Goal: Navigation & Orientation: Understand site structure

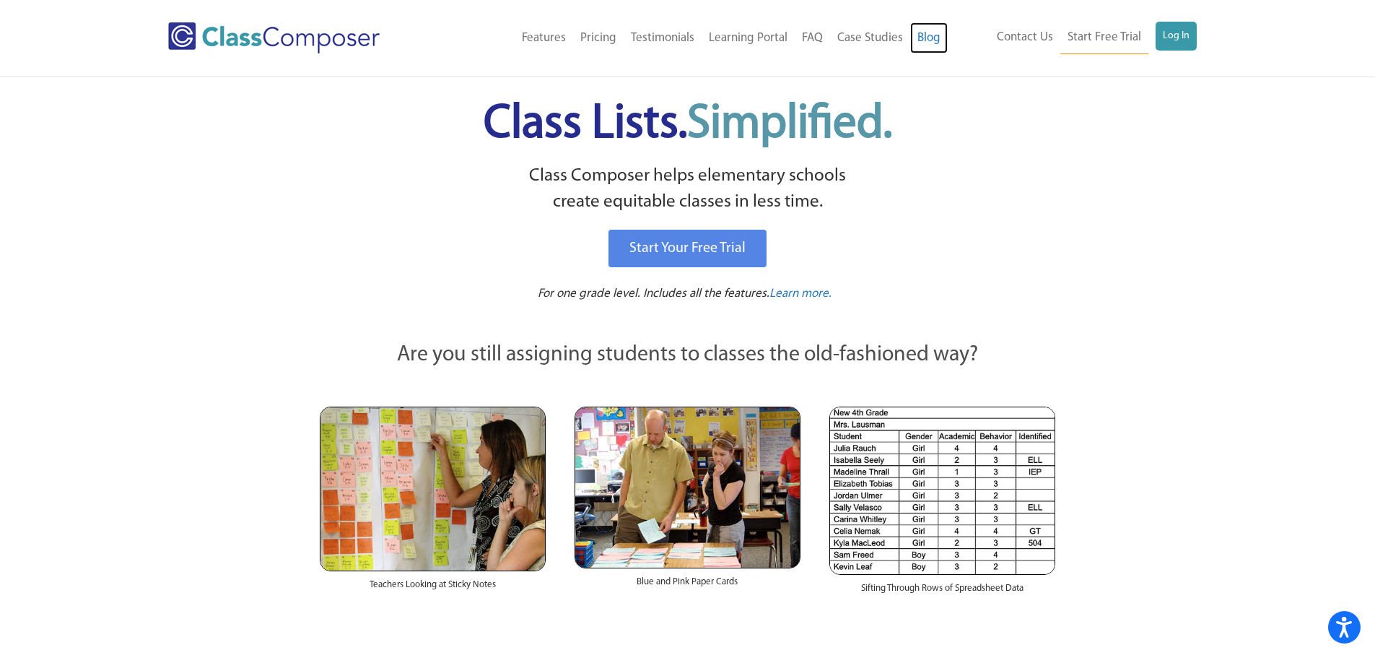
click at [928, 37] on link "Blog" at bounding box center [929, 38] width 38 height 32
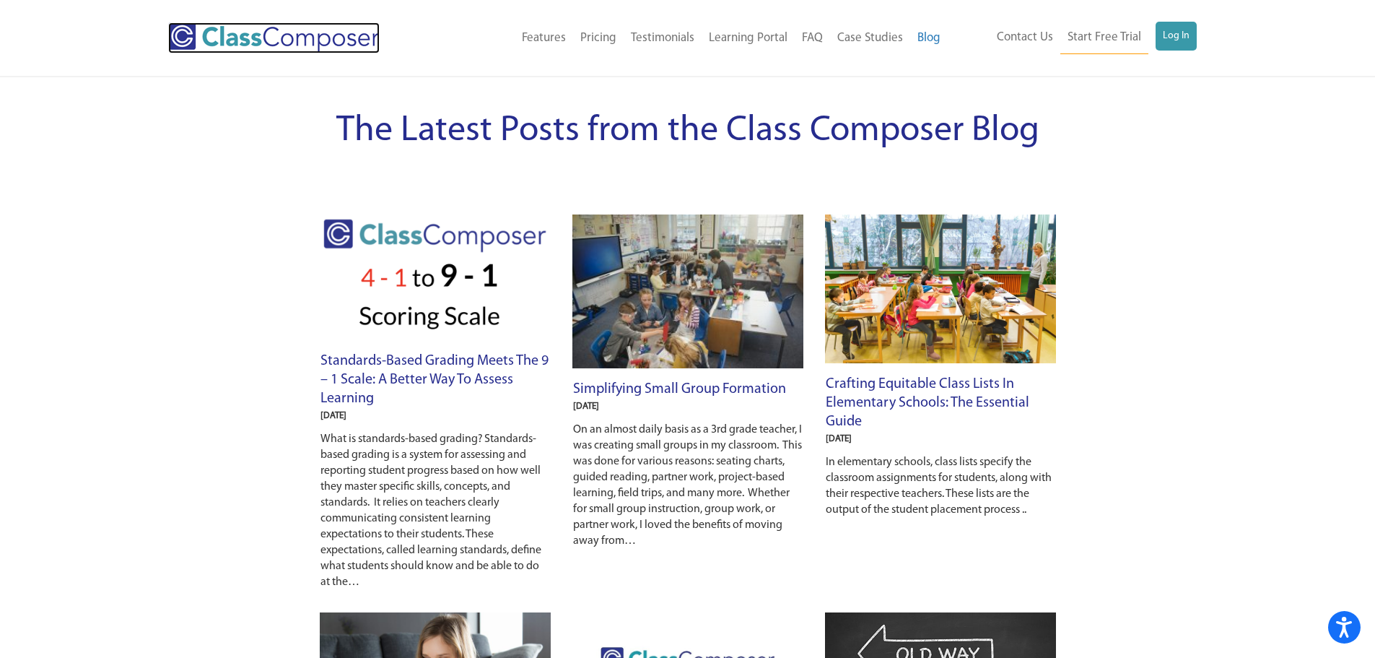
click at [245, 38] on img at bounding box center [273, 37] width 211 height 31
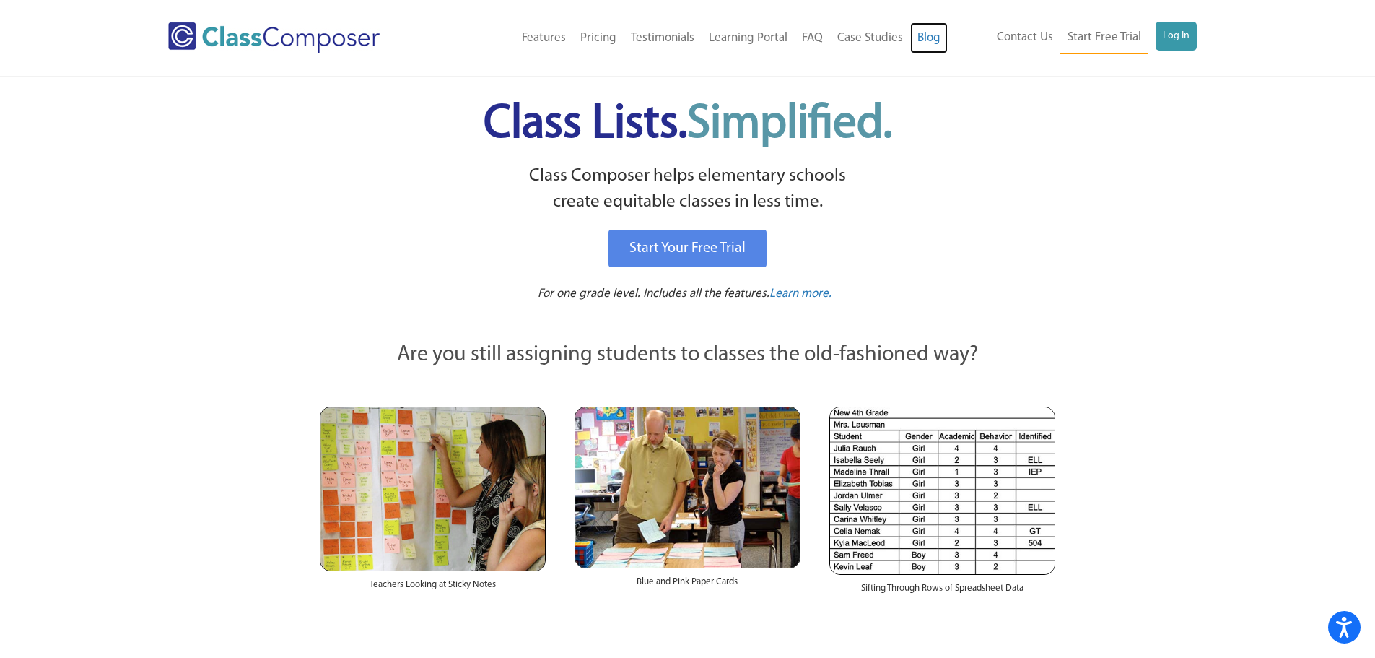
click at [925, 38] on link "Blog" at bounding box center [929, 38] width 38 height 32
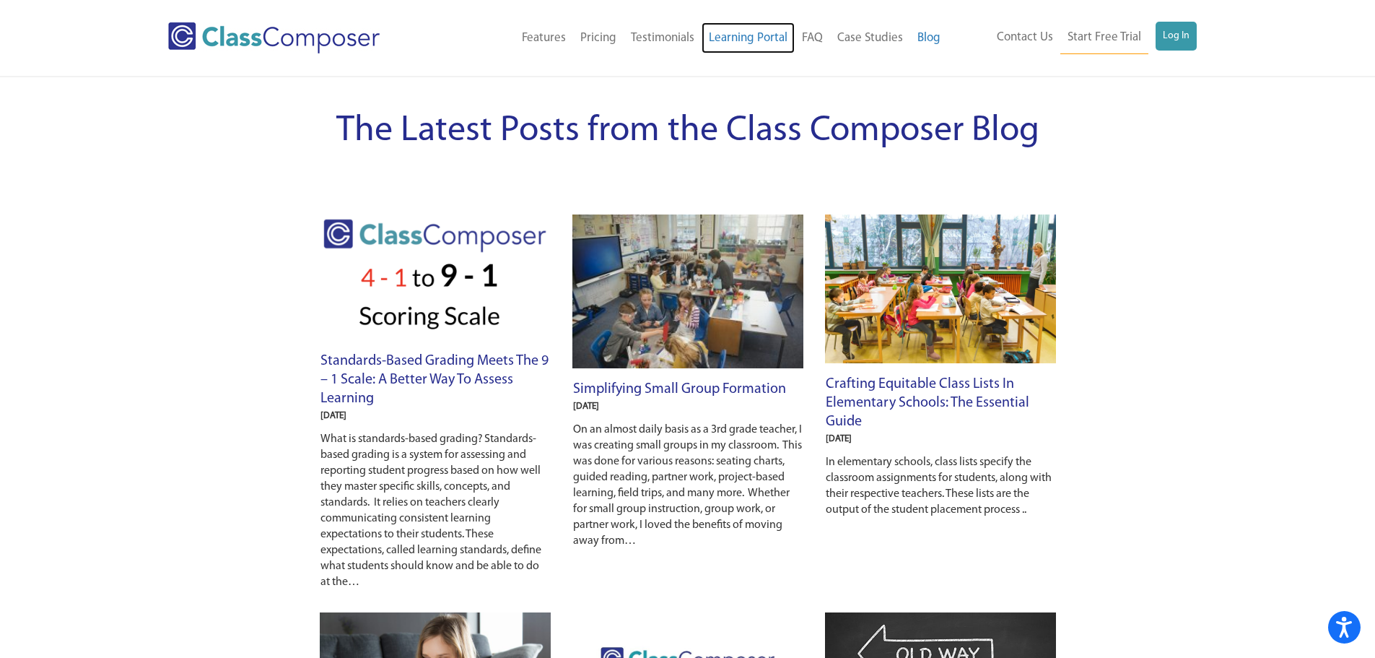
click at [736, 38] on link "Learning Portal" at bounding box center [748, 38] width 93 height 32
click at [549, 37] on link "Features" at bounding box center [544, 38] width 58 height 32
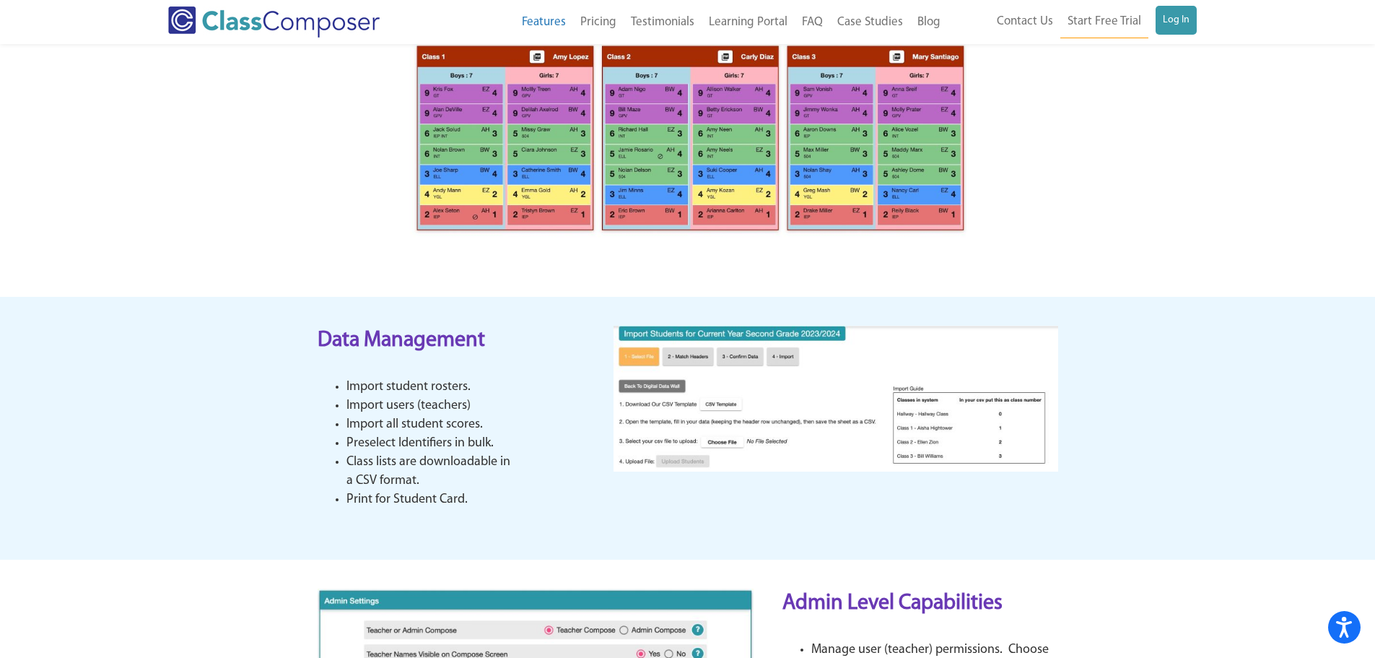
scroll to position [1227, 0]
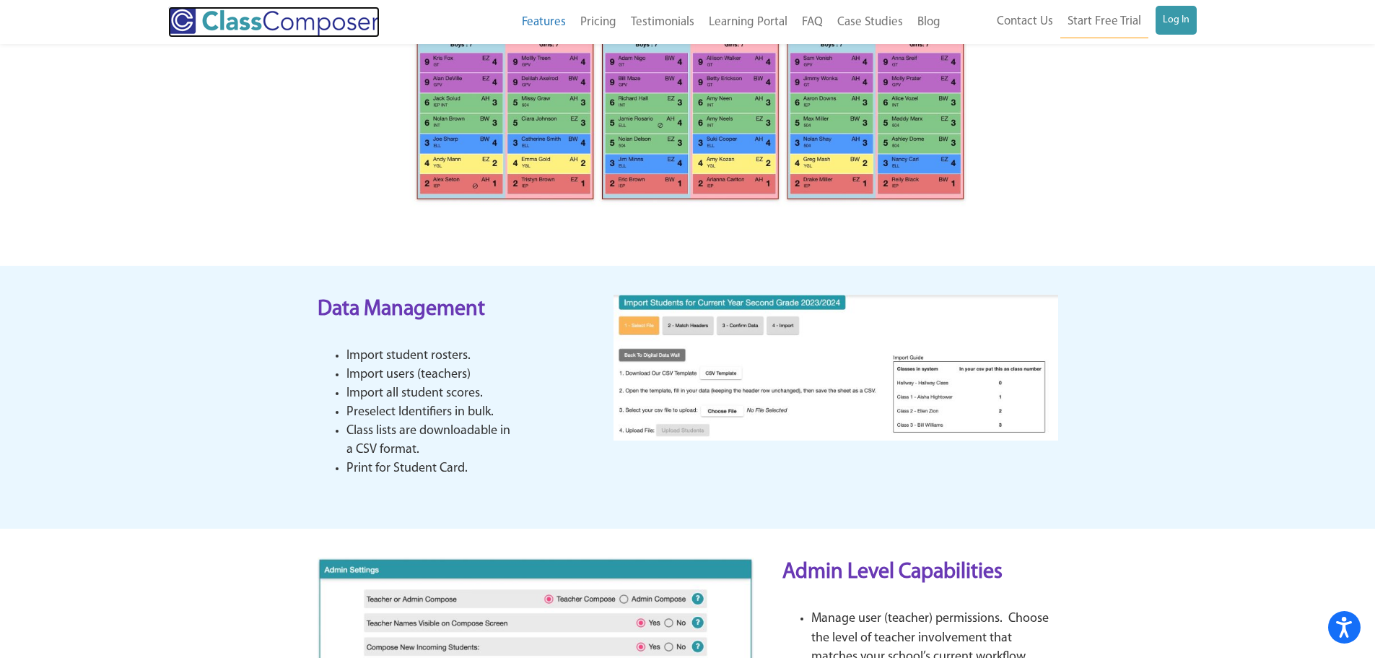
click at [226, 23] on img at bounding box center [273, 21] width 211 height 31
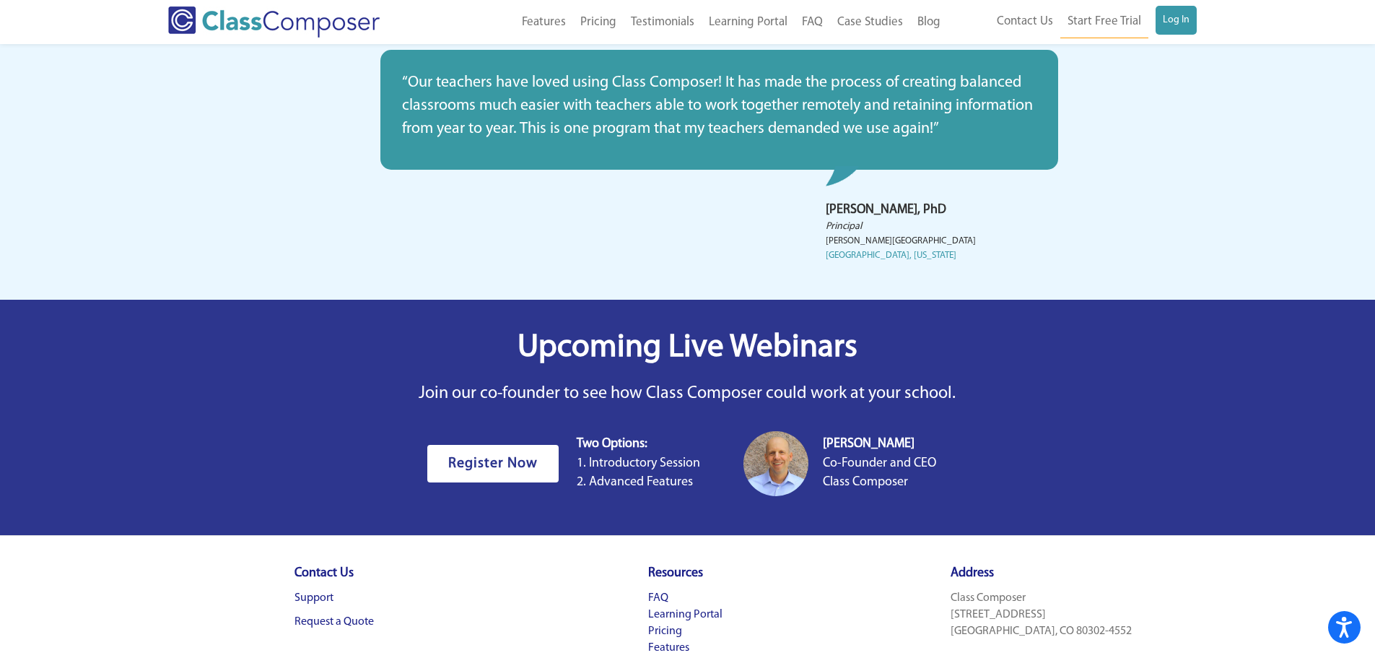
scroll to position [4207, 0]
